Goal: Information Seeking & Learning: Learn about a topic

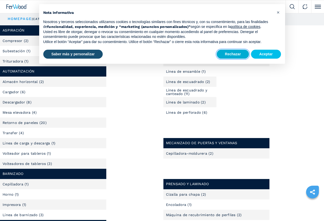
click at [238, 53] on button "Rechazar" at bounding box center [233, 54] width 32 height 9
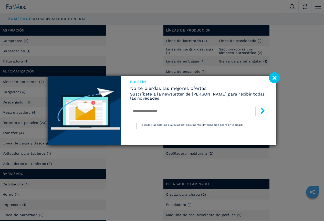
click at [276, 77] on image at bounding box center [274, 77] width 11 height 11
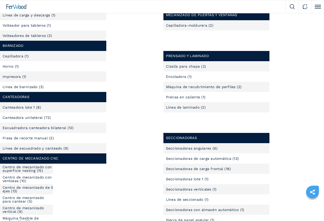
scroll to position [154, 0]
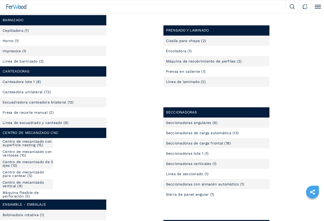
click at [24, 147] on link "Centro de mecanizado con superficie nesting (15)" at bounding box center [28, 143] width 50 height 7
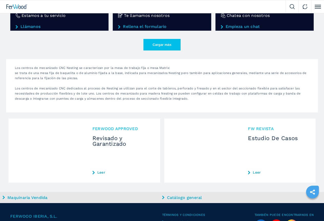
scroll to position [947, 0]
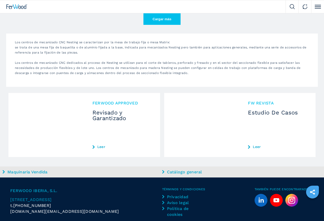
click at [0, 0] on img at bounding box center [0, 0] width 0 height 0
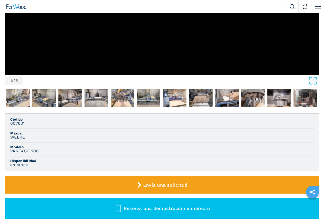
scroll to position [179, 0]
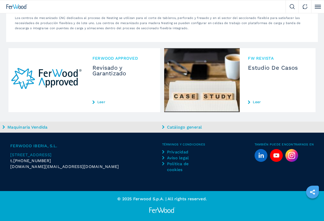
scroll to position [1678, 0]
click at [0, 0] on input "text" at bounding box center [0, 0] width 0 height 0
type input "**********"
click at [0, 0] on button "submit-button" at bounding box center [0, 0] width 0 height 0
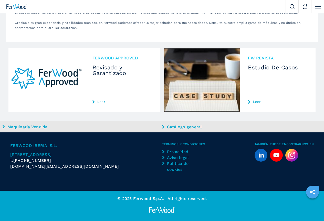
scroll to position [1434, 0]
click at [0, 0] on button "2" at bounding box center [0, 0] width 0 height 0
